Goal: Task Accomplishment & Management: Manage account settings

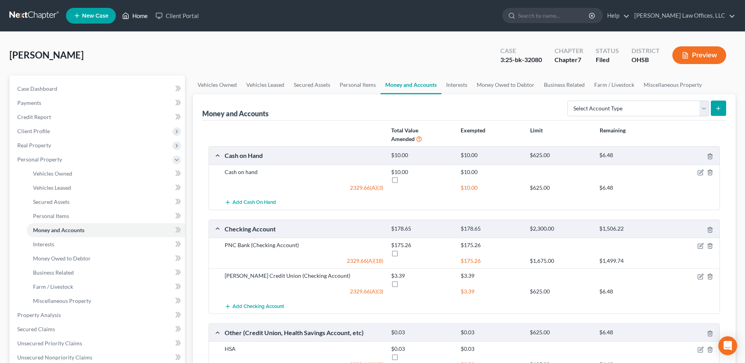
click at [146, 17] on link "Home" at bounding box center [134, 16] width 33 height 14
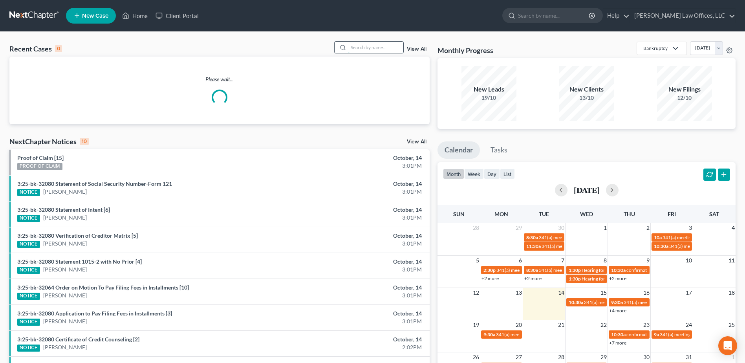
click at [376, 49] on input "search" at bounding box center [376, 47] width 55 height 11
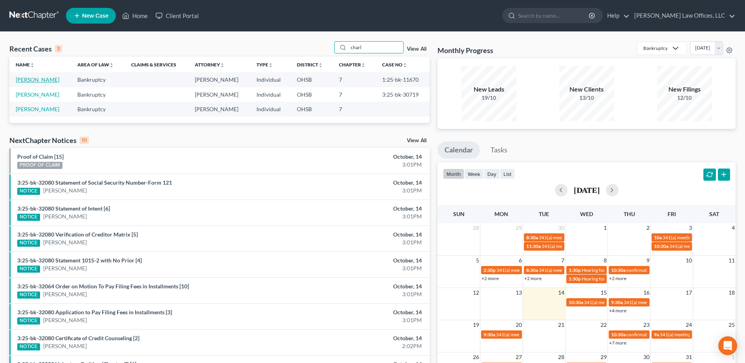
type input "charl"
click at [49, 80] on link "Charlton, Sandra" at bounding box center [38, 79] width 44 height 7
select select "4"
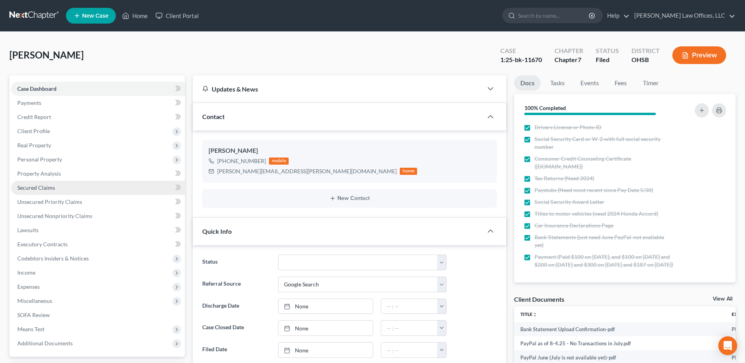
click at [71, 187] on link "Secured Claims" at bounding box center [98, 188] width 174 height 14
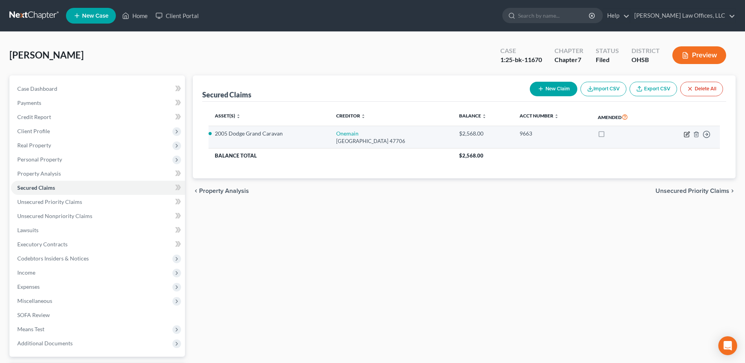
click at [685, 135] on icon "button" at bounding box center [687, 134] width 6 height 6
select select "15"
select select "1"
select select "0"
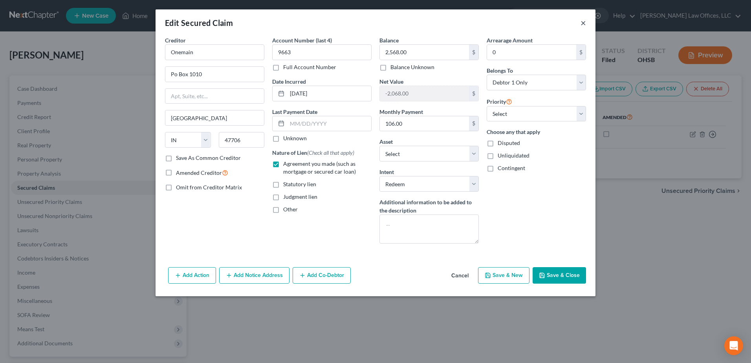
click at [582, 24] on button "×" at bounding box center [584, 22] width 6 height 9
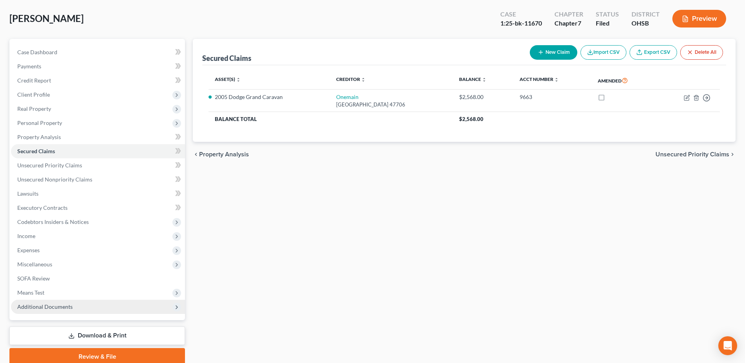
scroll to position [69, 0]
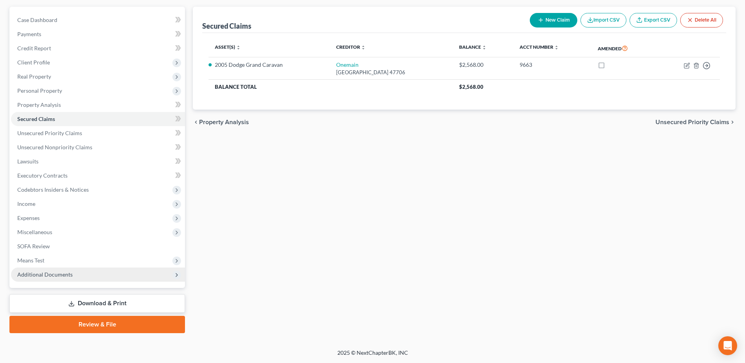
click at [94, 274] on span "Additional Documents" at bounding box center [98, 275] width 174 height 14
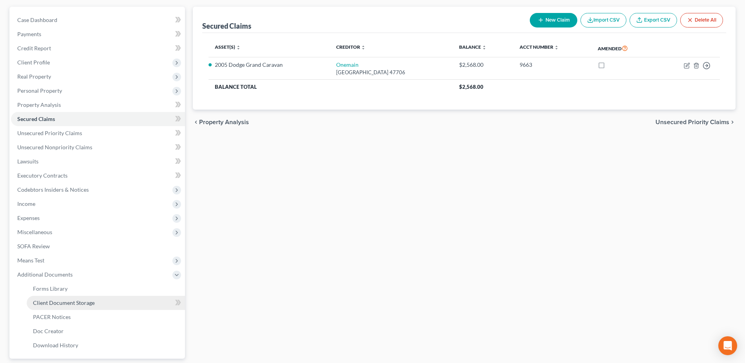
click at [113, 301] on link "Client Document Storage" at bounding box center [106, 303] width 158 height 14
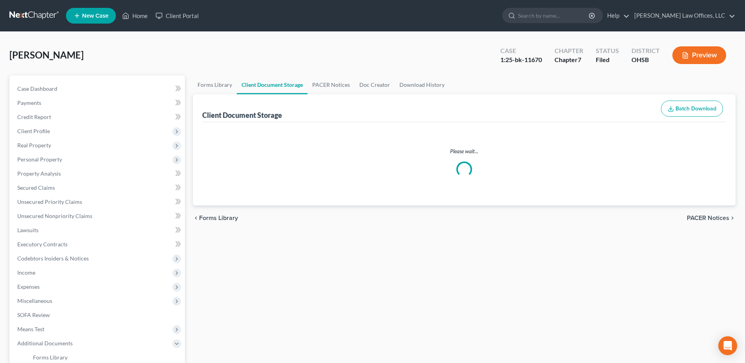
select select "7"
select select "37"
select select "52"
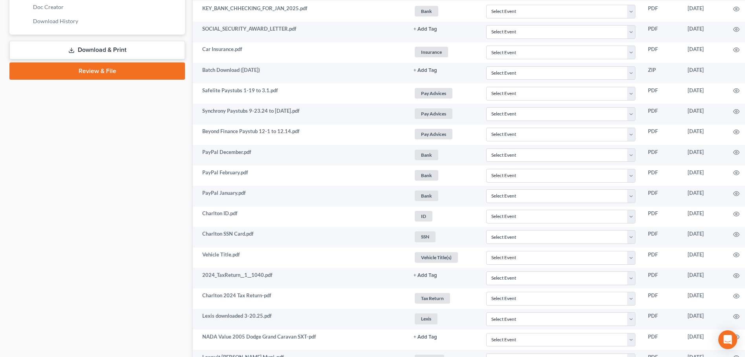
scroll to position [393, 44]
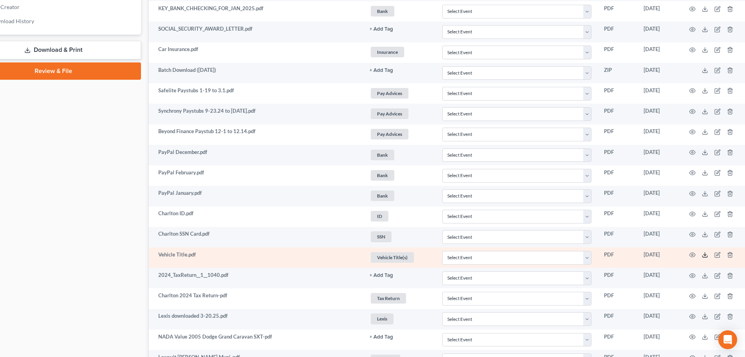
click at [704, 254] on icon at bounding box center [705, 255] width 6 height 6
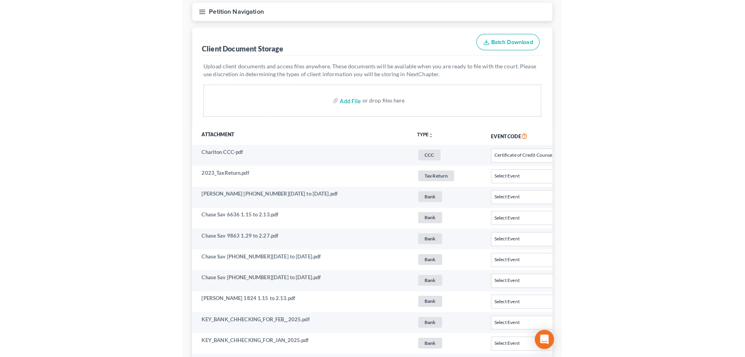
scroll to position [60, 0]
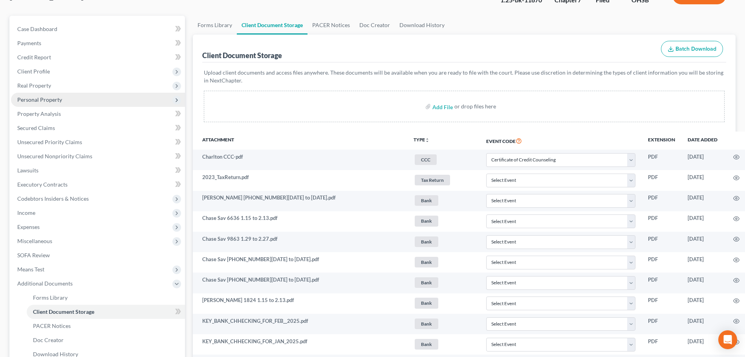
click at [41, 102] on span "Personal Property" at bounding box center [39, 99] width 45 height 7
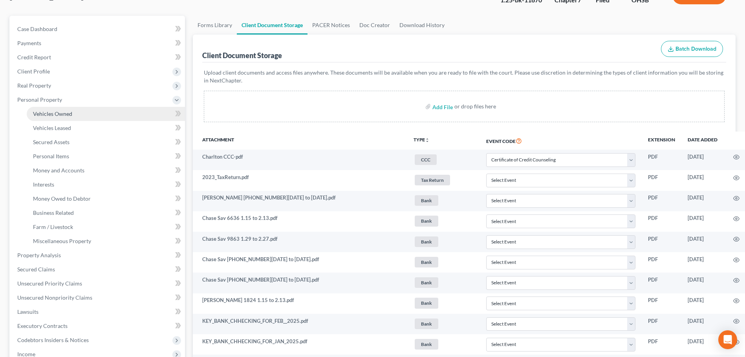
click at [59, 114] on span "Vehicles Owned" at bounding box center [52, 113] width 39 height 7
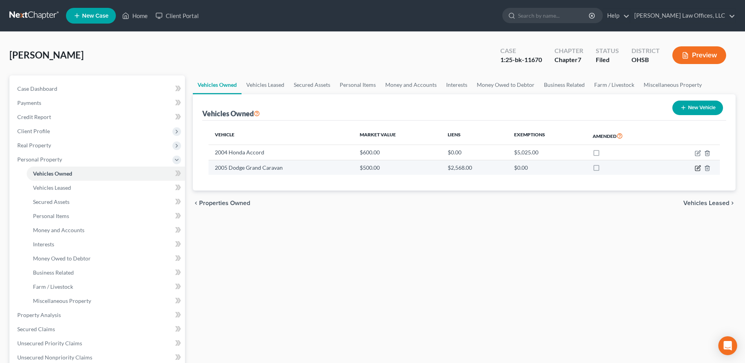
click at [696, 168] on icon "button" at bounding box center [698, 168] width 6 height 6
select select "0"
select select "21"
select select "3"
select select "0"
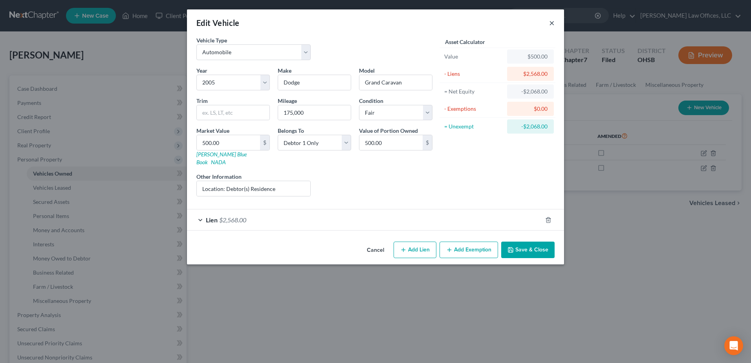
click at [551, 23] on button "×" at bounding box center [552, 22] width 6 height 9
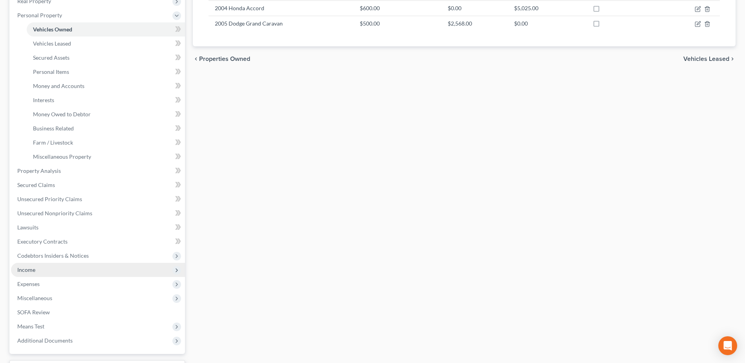
scroll to position [210, 0]
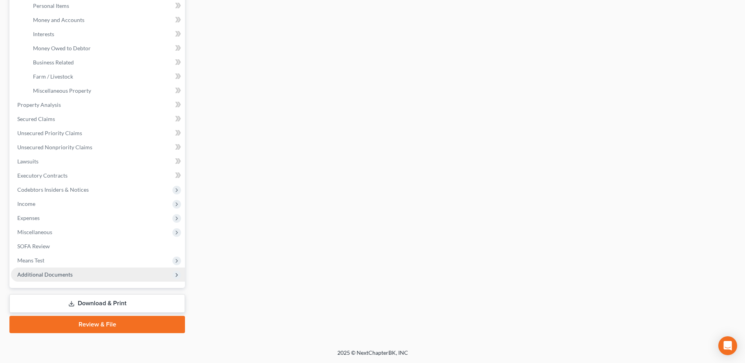
click at [88, 281] on span "Additional Documents" at bounding box center [98, 275] width 174 height 14
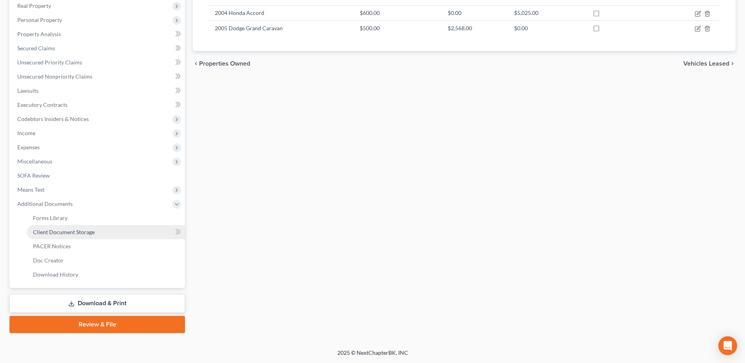
click at [104, 237] on link "Client Document Storage" at bounding box center [106, 232] width 158 height 14
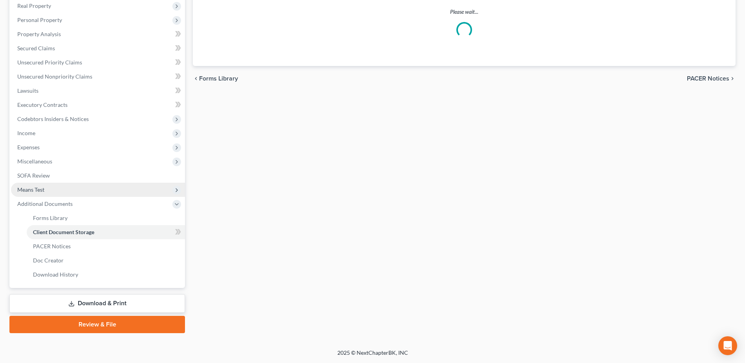
scroll to position [99, 0]
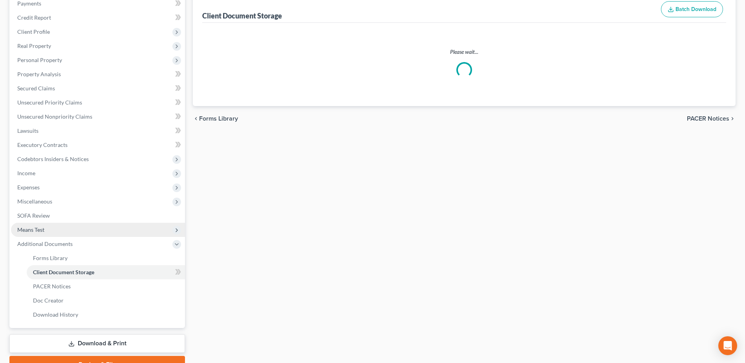
select select "7"
select select "37"
select select "52"
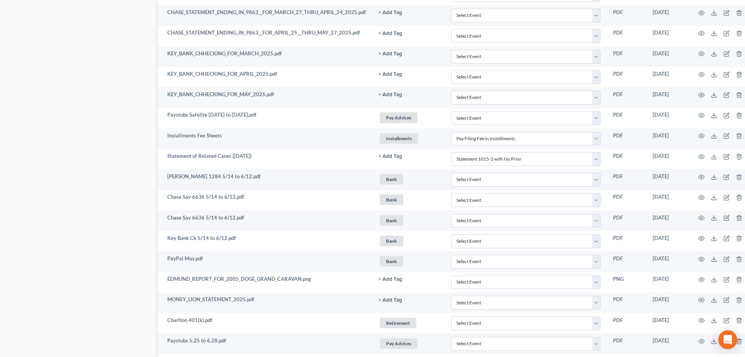
scroll to position [943, 44]
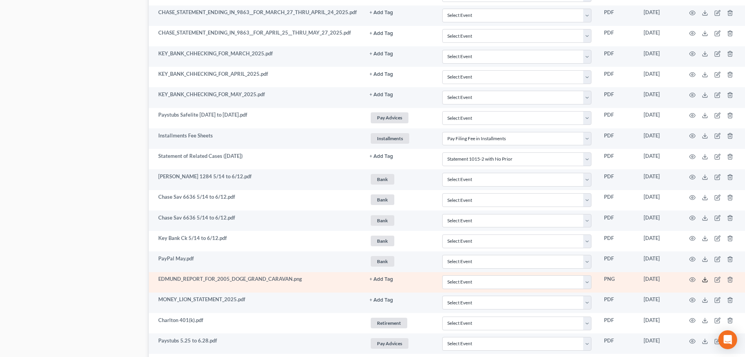
click at [704, 280] on icon at bounding box center [705, 280] width 6 height 6
click at [703, 280] on icon at bounding box center [705, 280] width 6 height 6
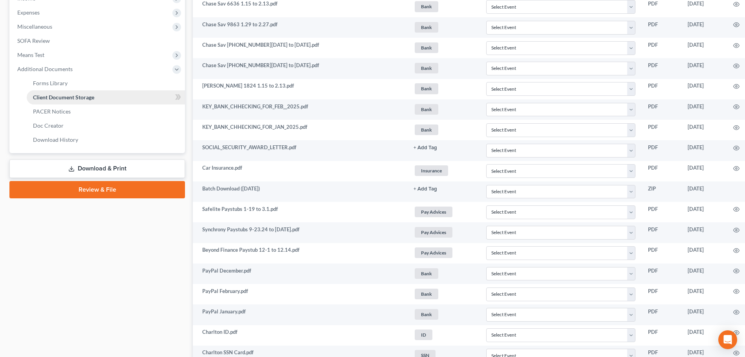
scroll to position [236, 0]
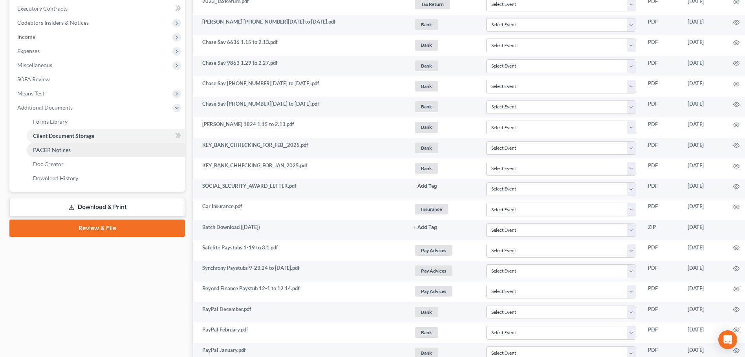
click at [95, 149] on link "PACER Notices" at bounding box center [106, 150] width 158 height 14
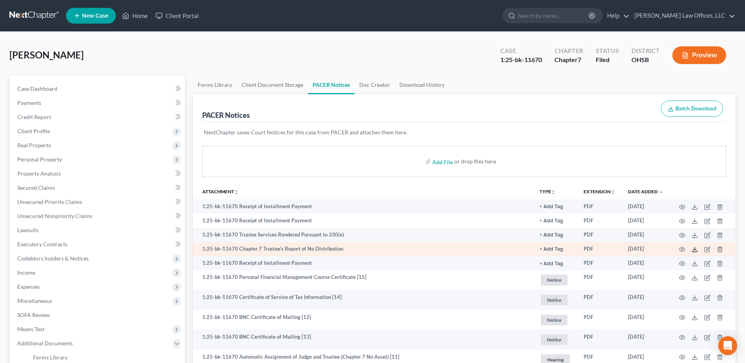
click at [693, 250] on icon at bounding box center [695, 249] width 6 height 6
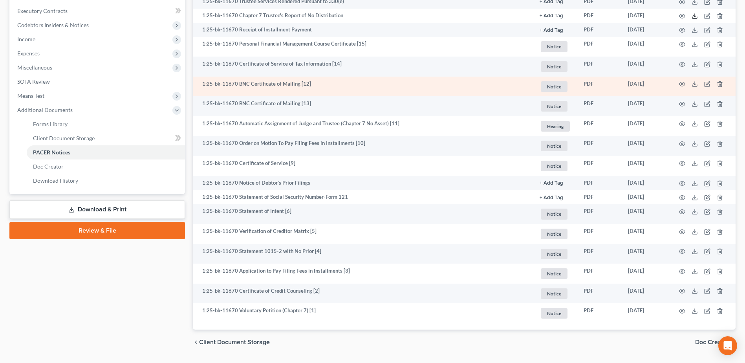
scroll to position [216, 0]
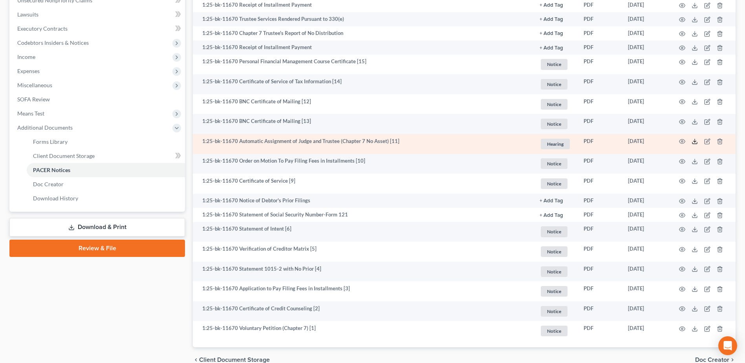
click at [696, 141] on polyline at bounding box center [695, 141] width 3 height 1
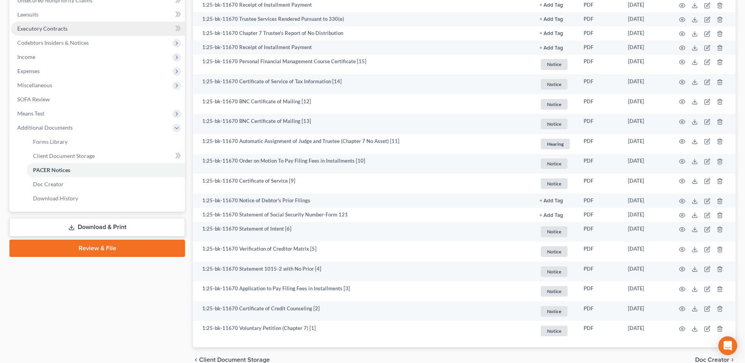
click at [35, 22] on link "Executory Contracts" at bounding box center [98, 29] width 174 height 14
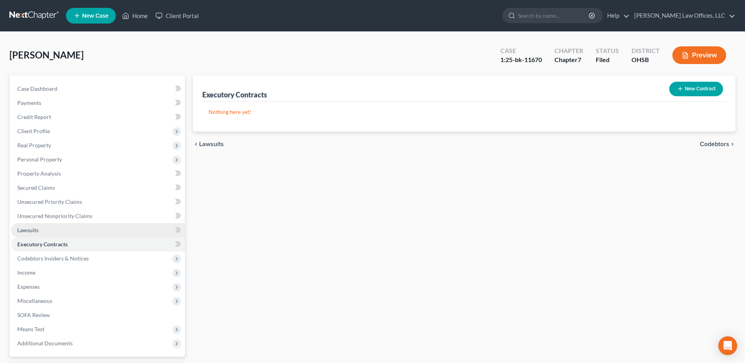
click at [29, 229] on span "Lawsuits" at bounding box center [27, 230] width 21 height 7
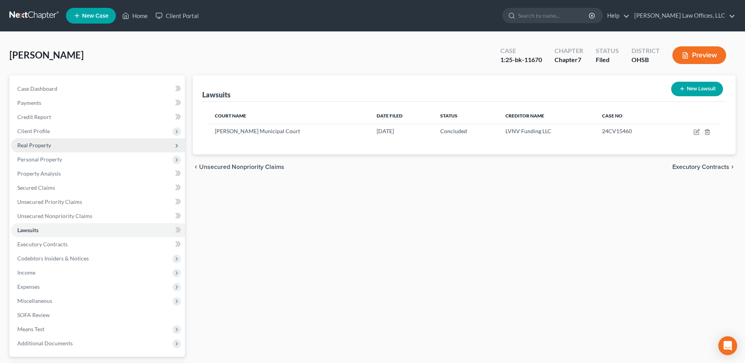
click at [59, 145] on span "Real Property" at bounding box center [98, 145] width 174 height 14
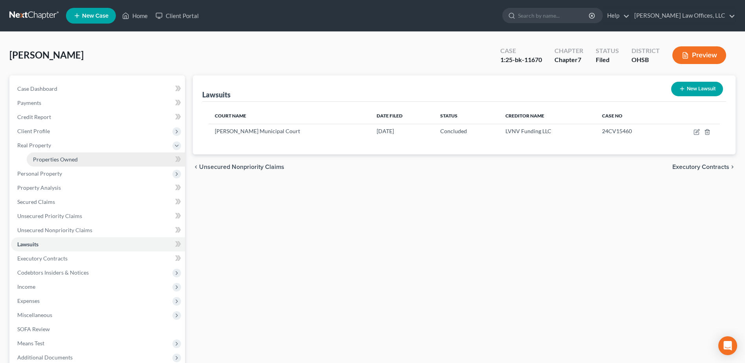
click at [58, 160] on span "Properties Owned" at bounding box center [55, 159] width 45 height 7
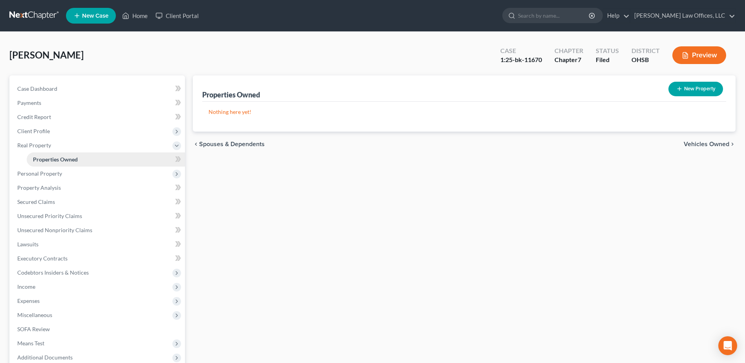
click at [67, 161] on span "Properties Owned" at bounding box center [55, 159] width 45 height 7
click at [64, 178] on span "Personal Property" at bounding box center [98, 174] width 174 height 14
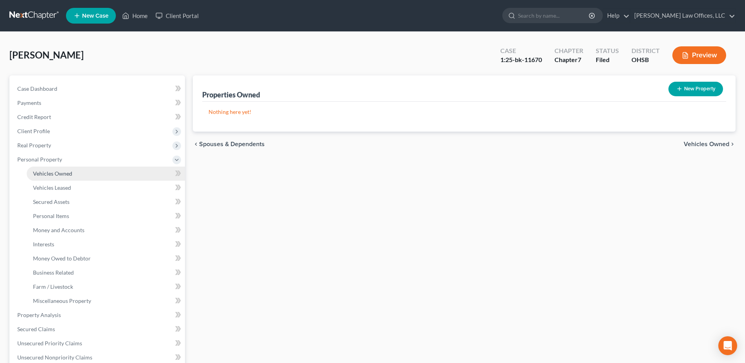
click at [84, 177] on link "Vehicles Owned" at bounding box center [106, 174] width 158 height 14
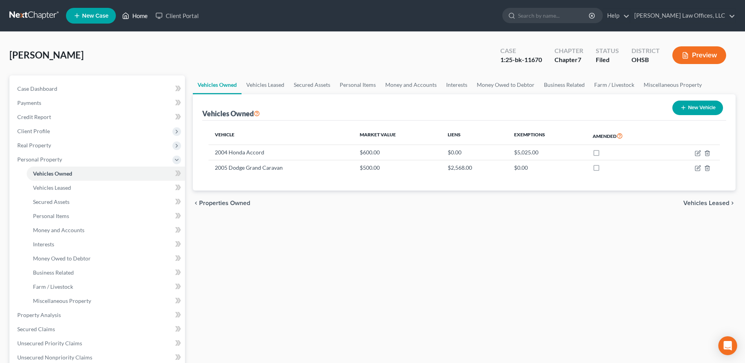
click at [145, 15] on link "Home" at bounding box center [134, 16] width 33 height 14
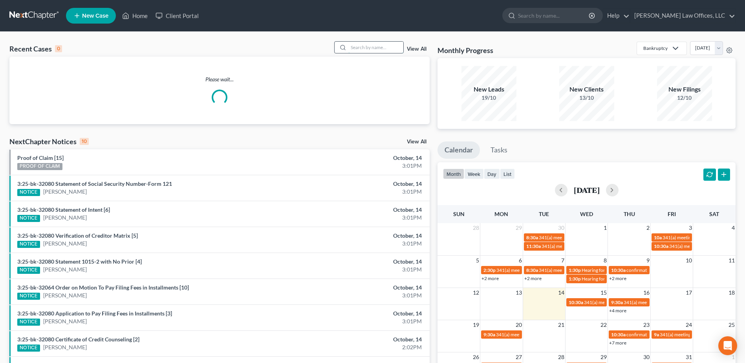
click at [360, 47] on input "search" at bounding box center [376, 47] width 55 height 11
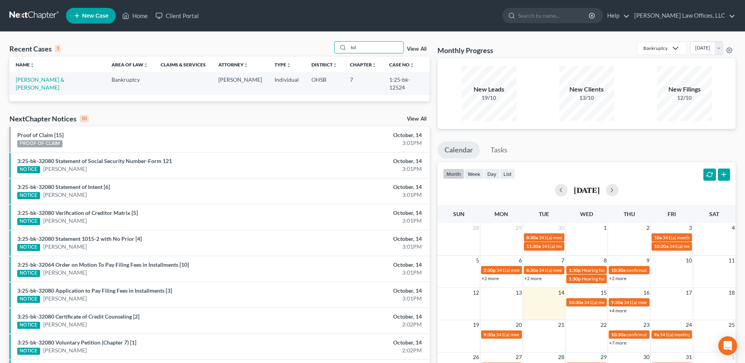
type input "tol"
click at [46, 75] on td "Toledo, Manuel & Delia" at bounding box center [57, 83] width 96 height 22
click at [46, 80] on link "Toledo, Manuel & Delia" at bounding box center [40, 83] width 49 height 15
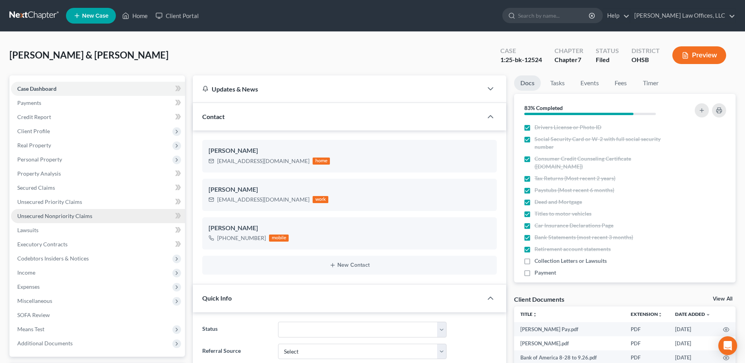
scroll to position [39, 0]
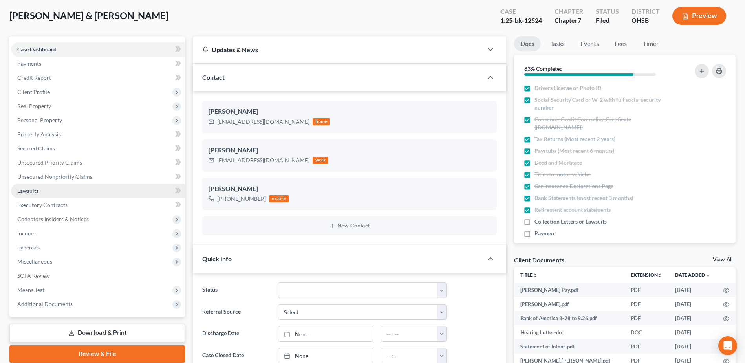
click at [46, 192] on link "Lawsuits" at bounding box center [98, 191] width 174 height 14
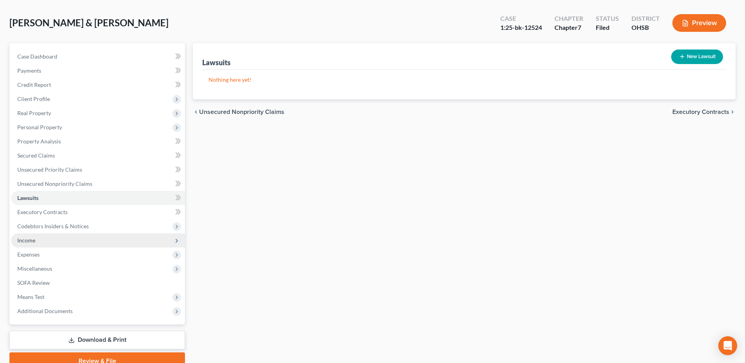
scroll to position [69, 0]
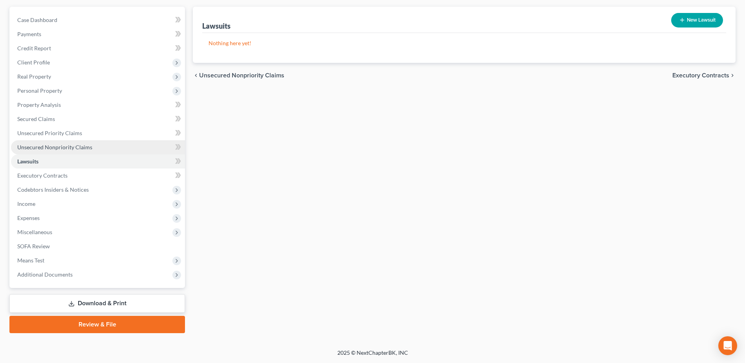
click at [65, 145] on span "Unsecured Nonpriority Claims" at bounding box center [54, 147] width 75 height 7
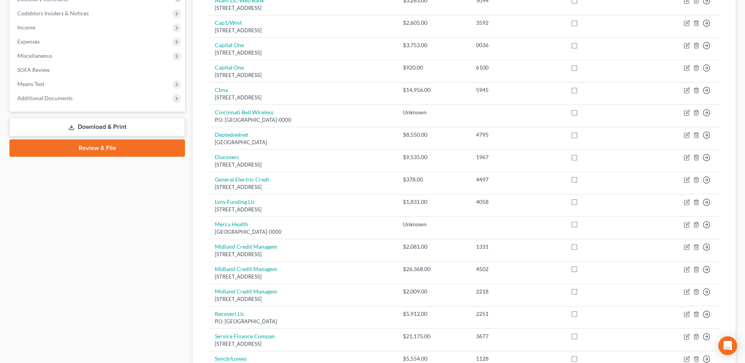
scroll to position [211, 0]
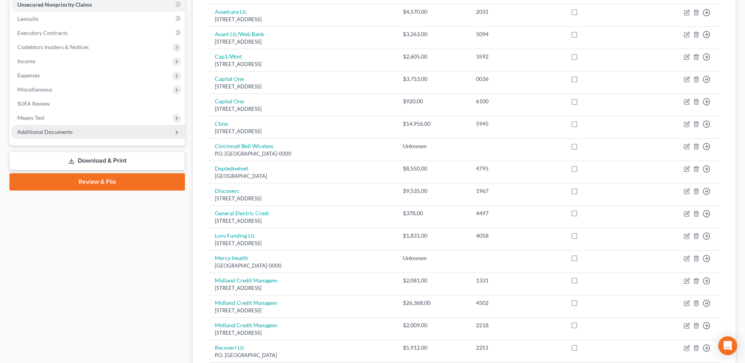
click at [81, 130] on span "Additional Documents" at bounding box center [98, 132] width 174 height 14
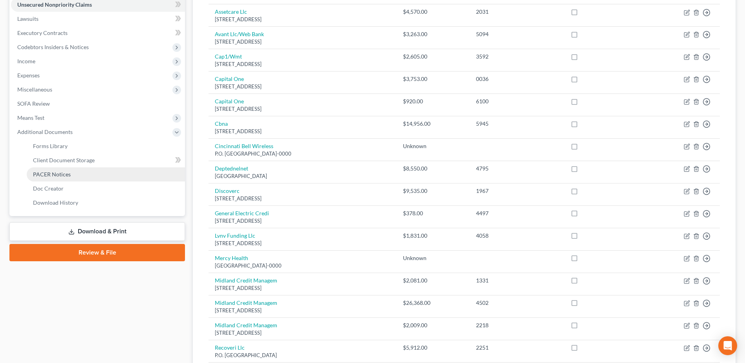
click at [90, 173] on link "PACER Notices" at bounding box center [106, 174] width 158 height 14
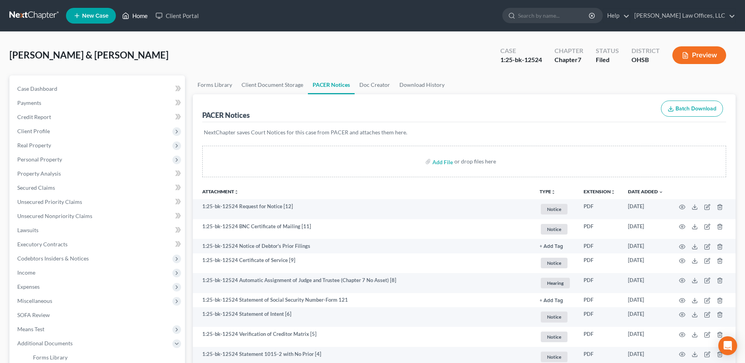
click at [138, 17] on link "Home" at bounding box center [134, 16] width 33 height 14
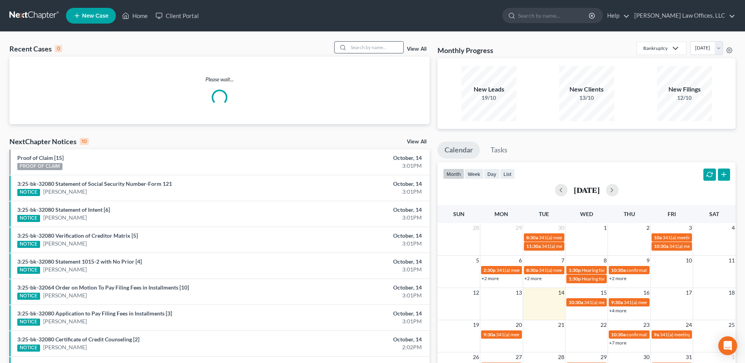
click at [361, 45] on input "search" at bounding box center [376, 47] width 55 height 11
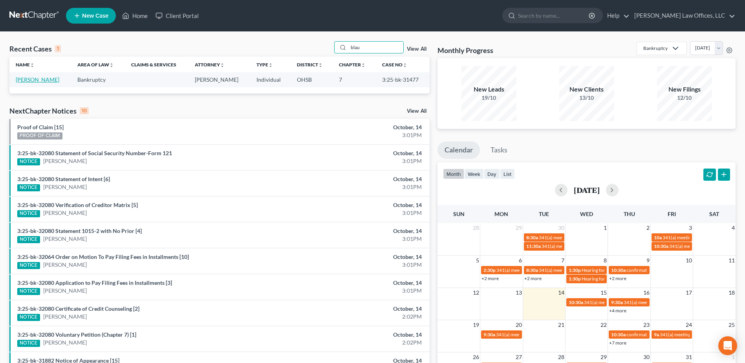
type input "blau"
click at [40, 81] on link "[PERSON_NAME]" at bounding box center [38, 79] width 44 height 7
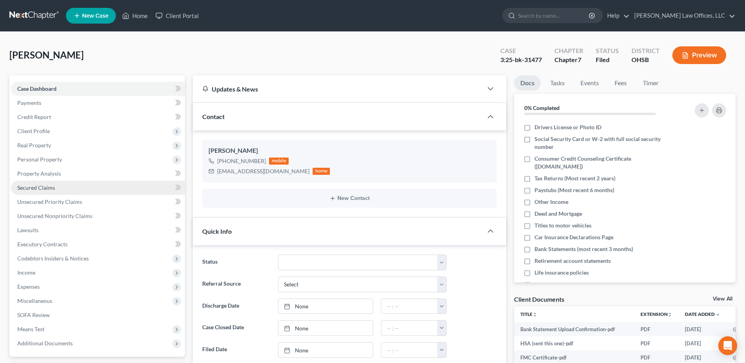
drag, startPoint x: 43, startPoint y: 184, endPoint x: 88, endPoint y: 184, distance: 45.2
click at [43, 184] on span "Secured Claims" at bounding box center [36, 187] width 38 height 7
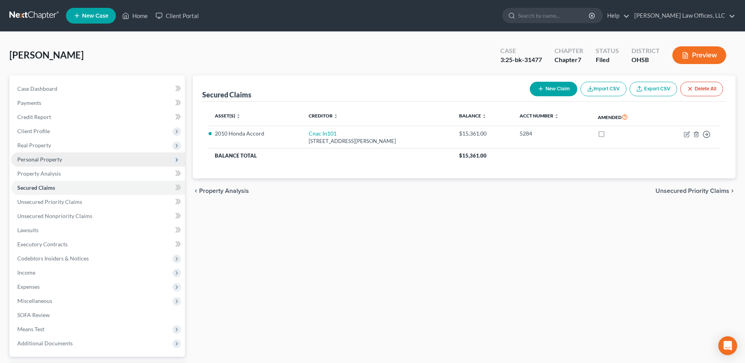
click at [72, 158] on span "Personal Property" at bounding box center [98, 159] width 174 height 14
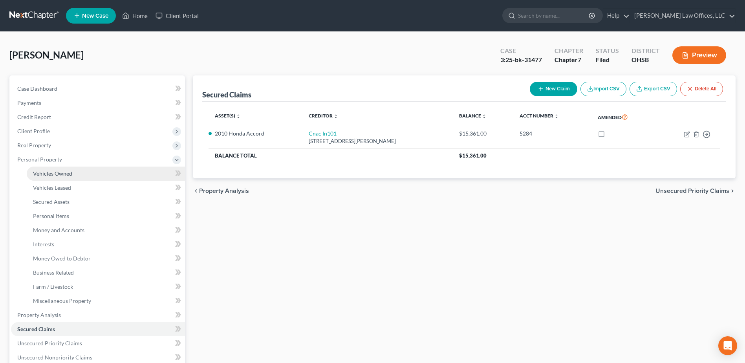
click at [72, 169] on link "Vehicles Owned" at bounding box center [106, 174] width 158 height 14
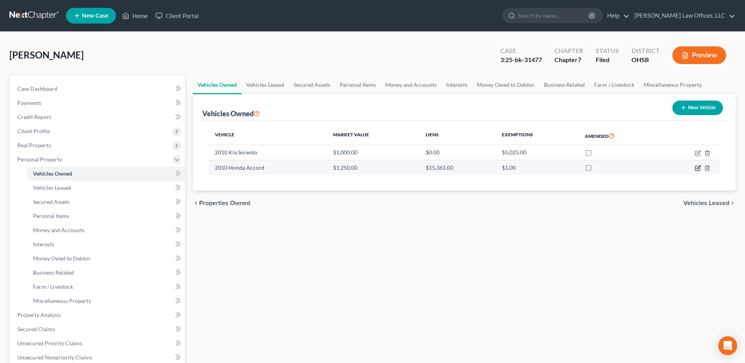
click at [697, 166] on icon "button" at bounding box center [698, 168] width 6 height 6
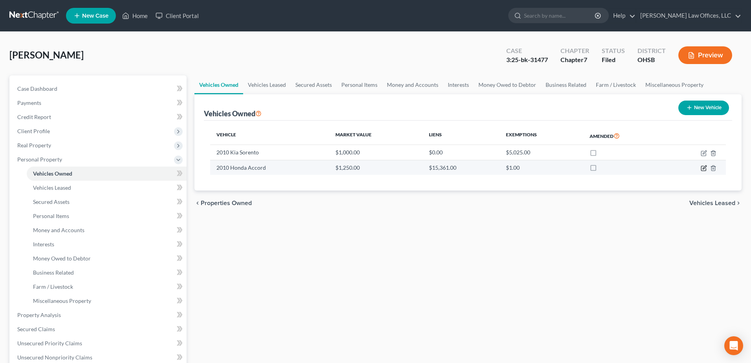
select select "0"
select select "16"
select select "3"
select select "0"
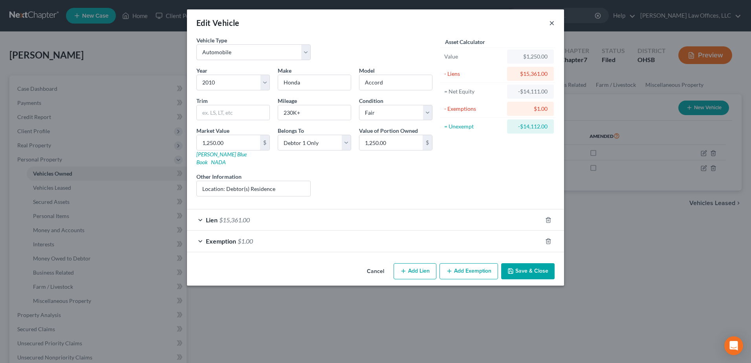
click at [550, 23] on button "×" at bounding box center [552, 22] width 6 height 9
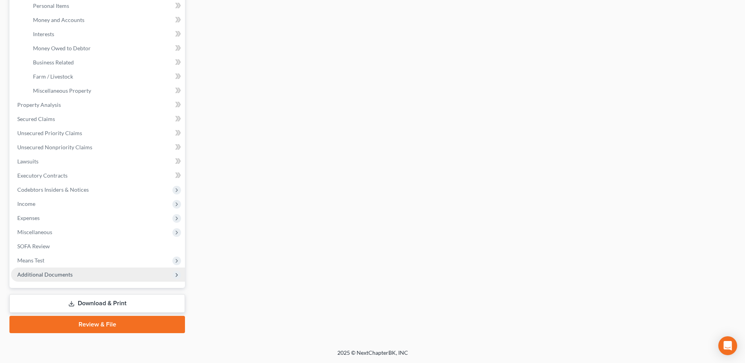
click at [89, 271] on span "Additional Documents" at bounding box center [98, 275] width 174 height 14
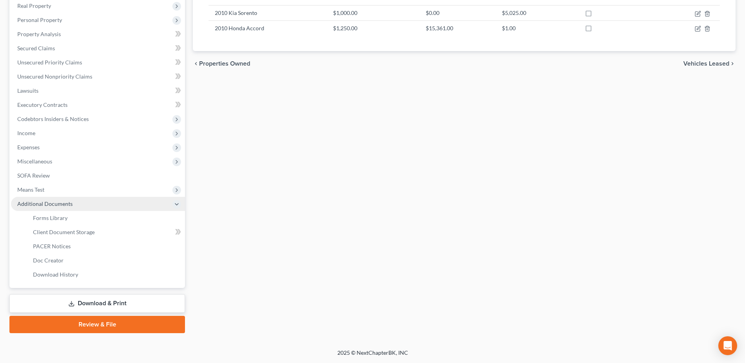
scroll to position [140, 0]
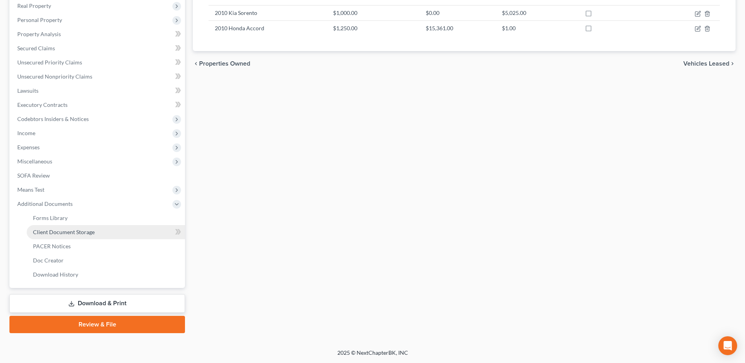
click at [117, 229] on link "Client Document Storage" at bounding box center [106, 232] width 158 height 14
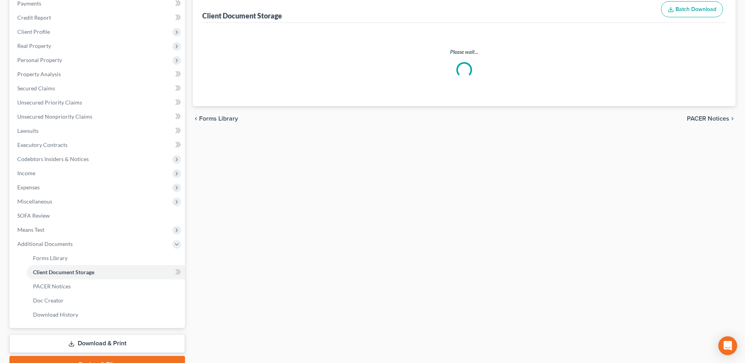
scroll to position [19, 0]
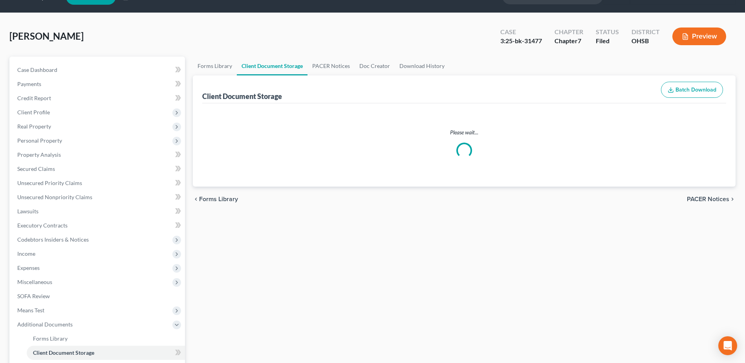
select select "7"
select select "37"
select select "52"
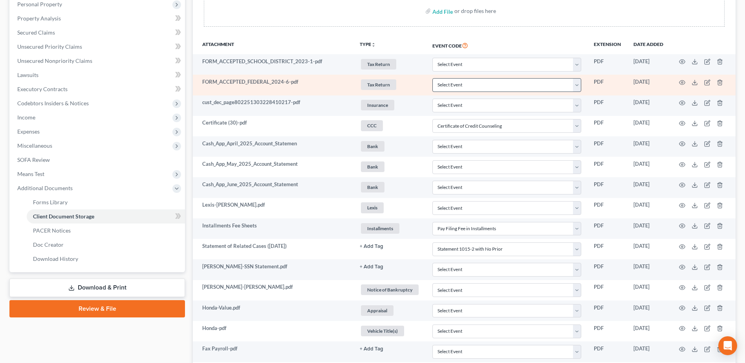
scroll to position [157, 0]
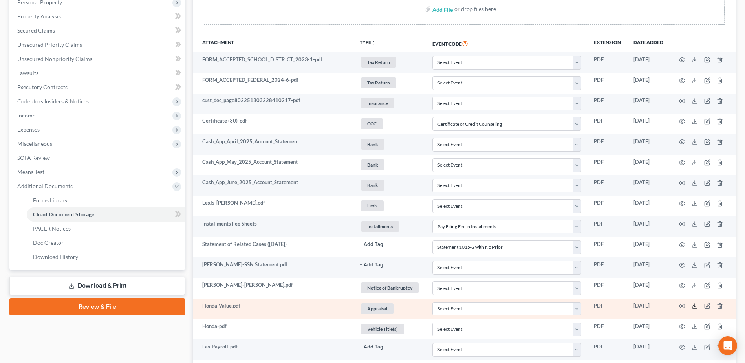
click at [695, 307] on polyline at bounding box center [695, 306] width 3 height 1
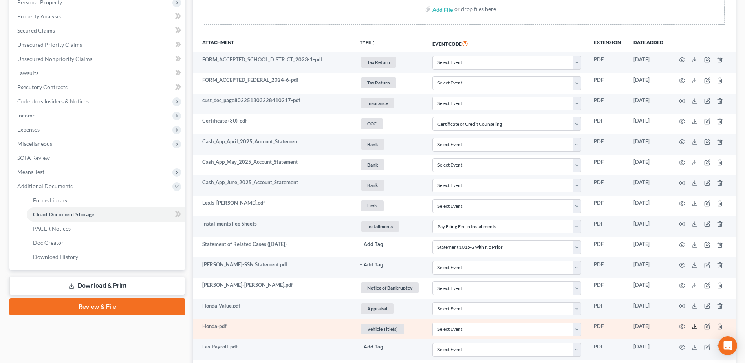
click at [696, 326] on icon at bounding box center [695, 326] width 6 height 6
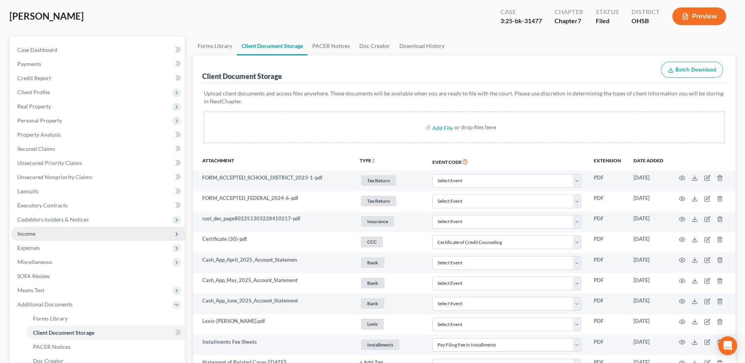
scroll to position [39, 0]
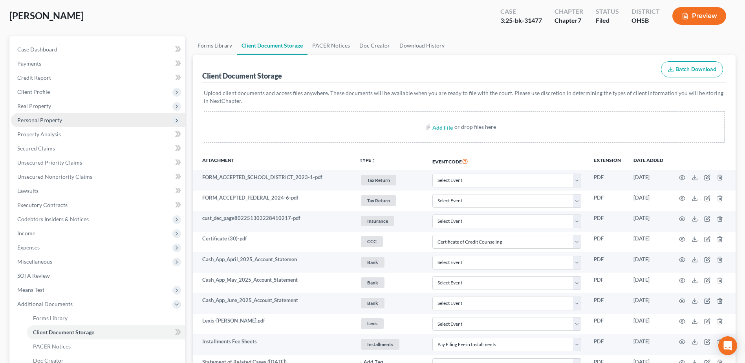
click at [58, 122] on span "Personal Property" at bounding box center [39, 120] width 45 height 7
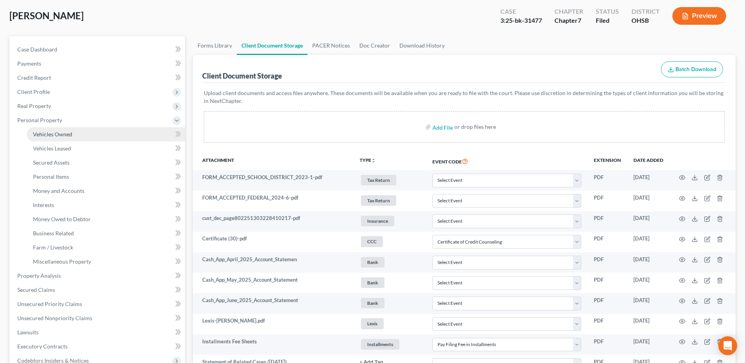
click at [96, 135] on link "Vehicles Owned" at bounding box center [106, 134] width 158 height 14
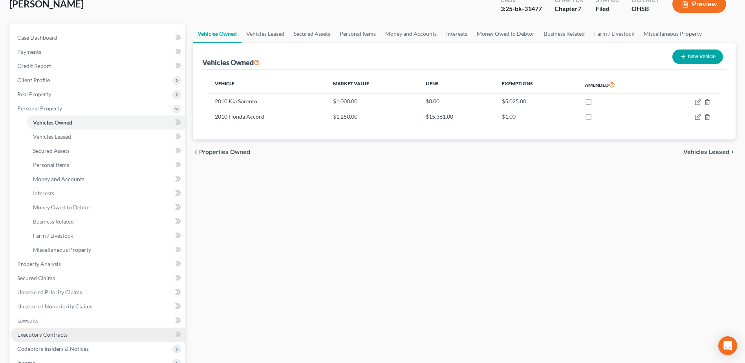
scroll to position [210, 0]
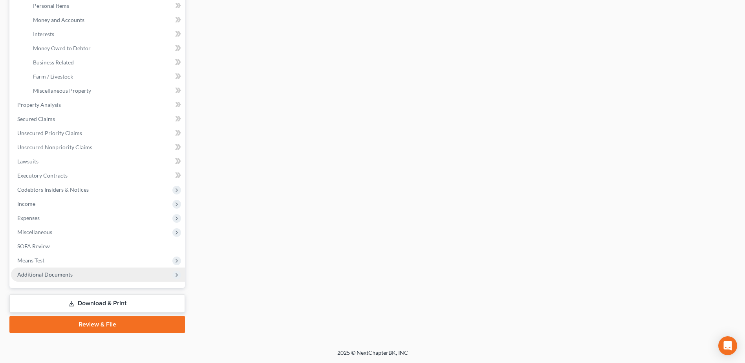
click at [75, 270] on span "Additional Documents" at bounding box center [98, 275] width 174 height 14
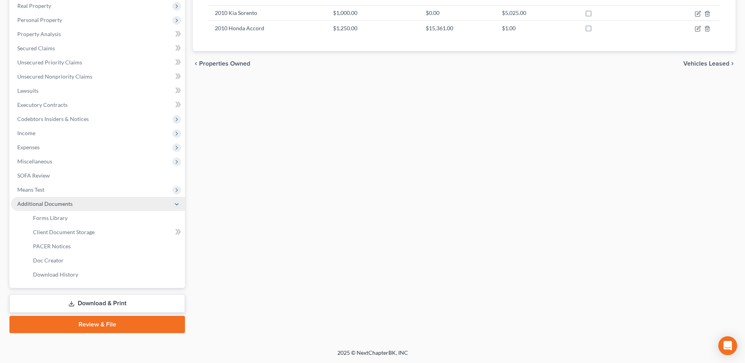
scroll to position [140, 0]
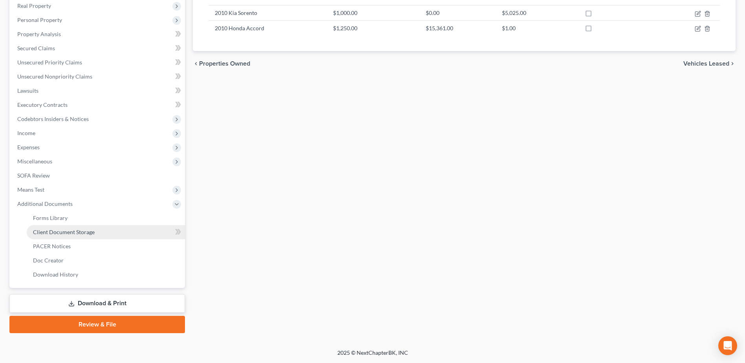
click at [82, 234] on span "Client Document Storage" at bounding box center [64, 232] width 62 height 7
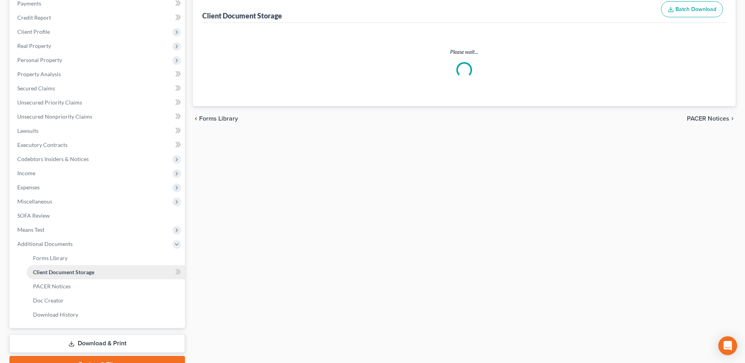
scroll to position [19, 0]
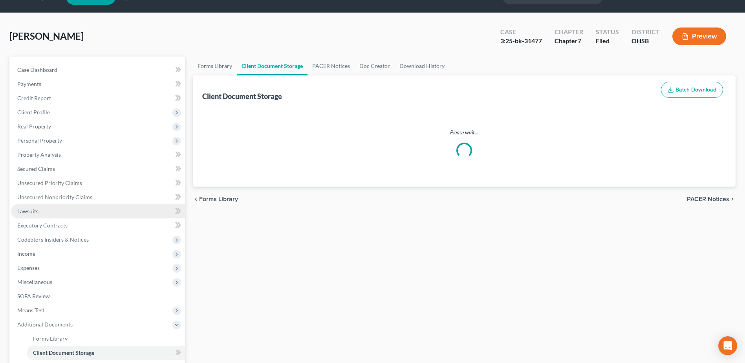
select select "7"
select select "37"
select select "52"
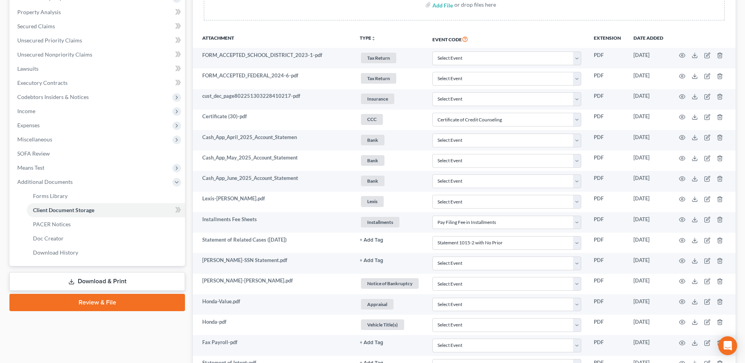
scroll to position [354, 0]
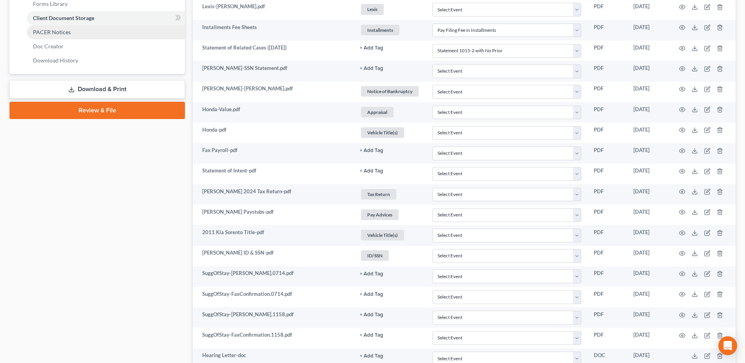
click at [76, 34] on link "PACER Notices" at bounding box center [106, 32] width 158 height 14
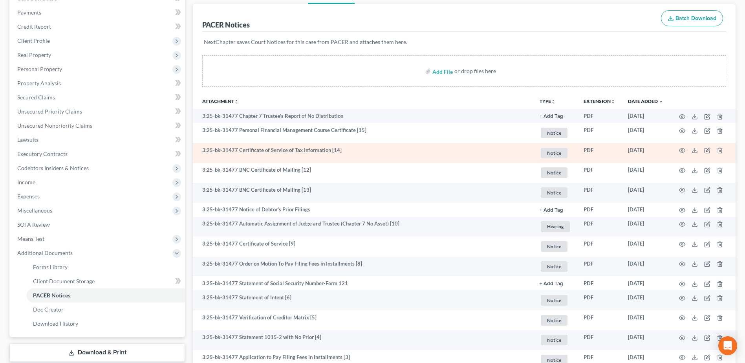
scroll to position [118, 0]
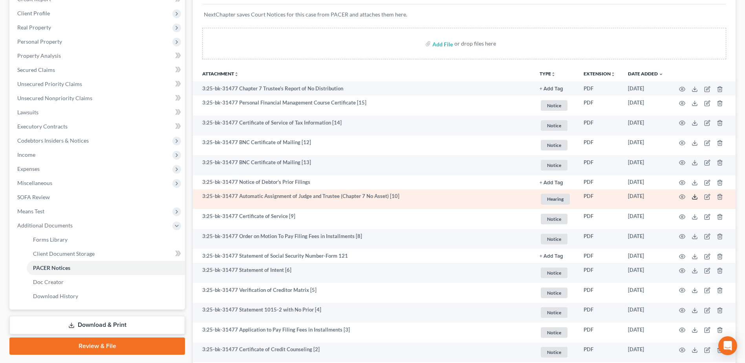
click at [694, 198] on icon at bounding box center [695, 197] width 6 height 6
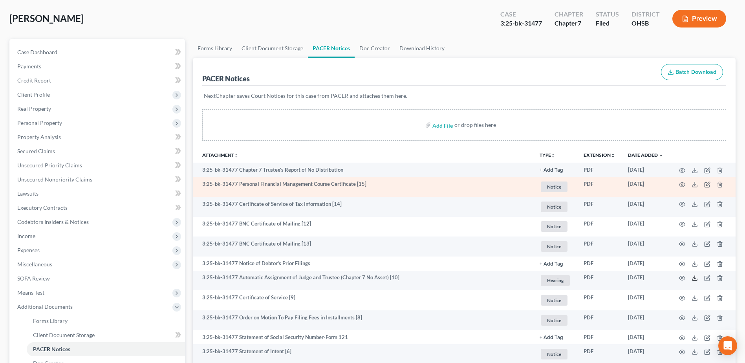
scroll to position [0, 0]
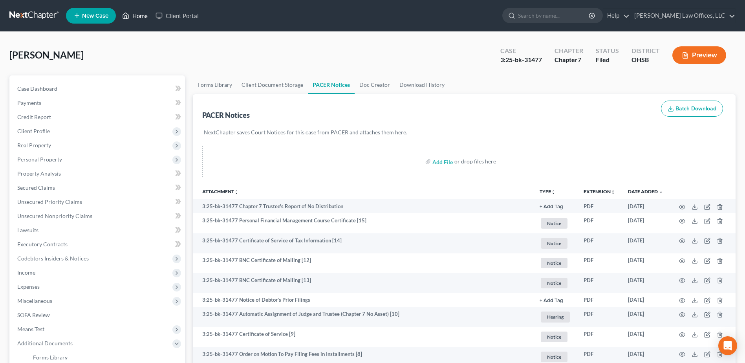
click at [145, 14] on link "Home" at bounding box center [134, 16] width 33 height 14
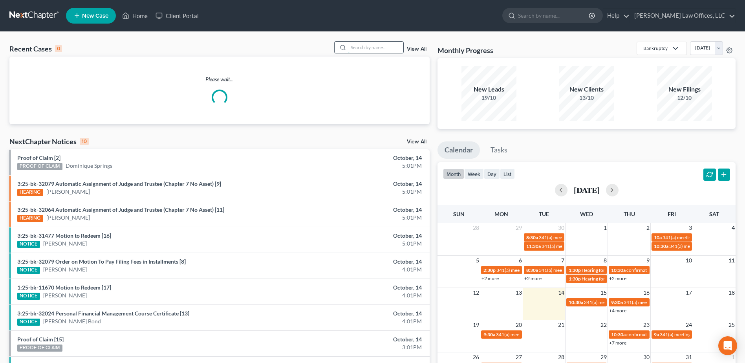
click at [374, 48] on input "search" at bounding box center [376, 47] width 55 height 11
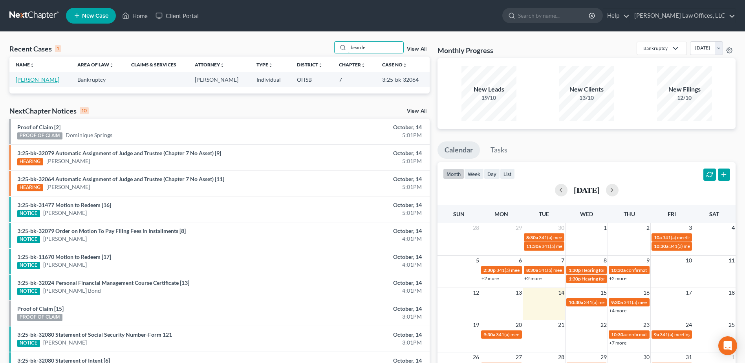
type input "bearde"
click at [46, 79] on link "Bearden, Terry" at bounding box center [38, 79] width 44 height 7
